Goal: Task Accomplishment & Management: Manage account settings

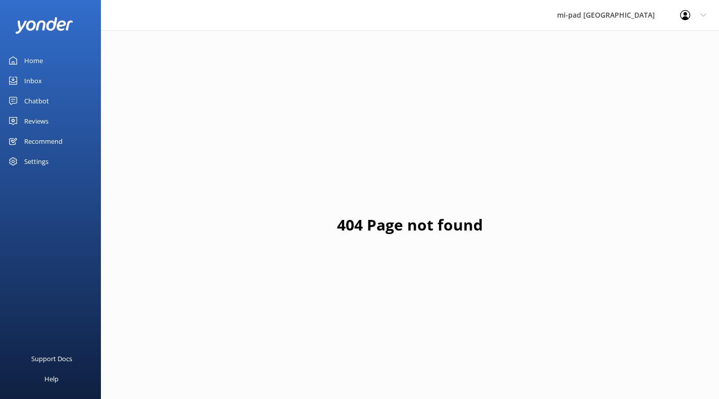
click at [25, 74] on div "Inbox" at bounding box center [33, 81] width 18 height 20
